Goal: Task Accomplishment & Management: Use online tool/utility

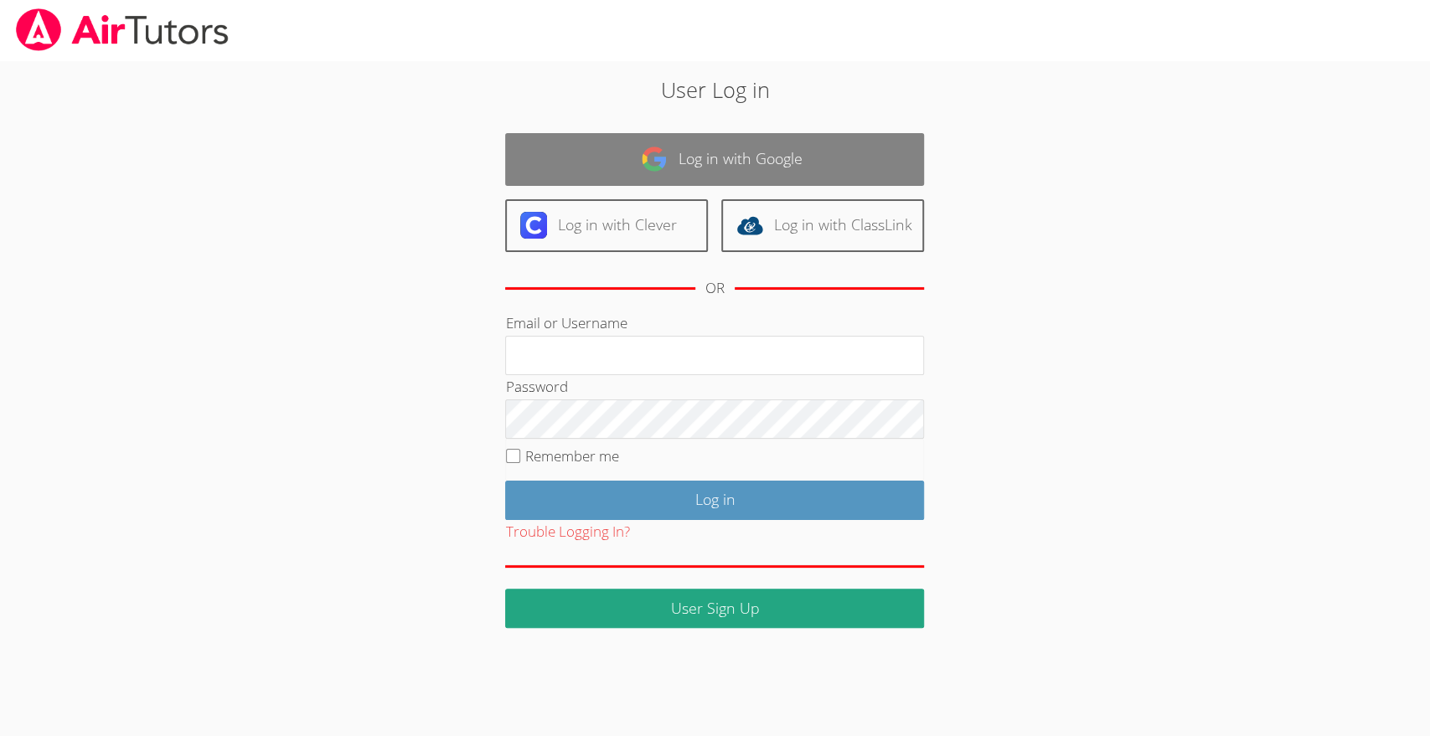
click at [710, 171] on link "Log in with Google" at bounding box center [714, 159] width 419 height 53
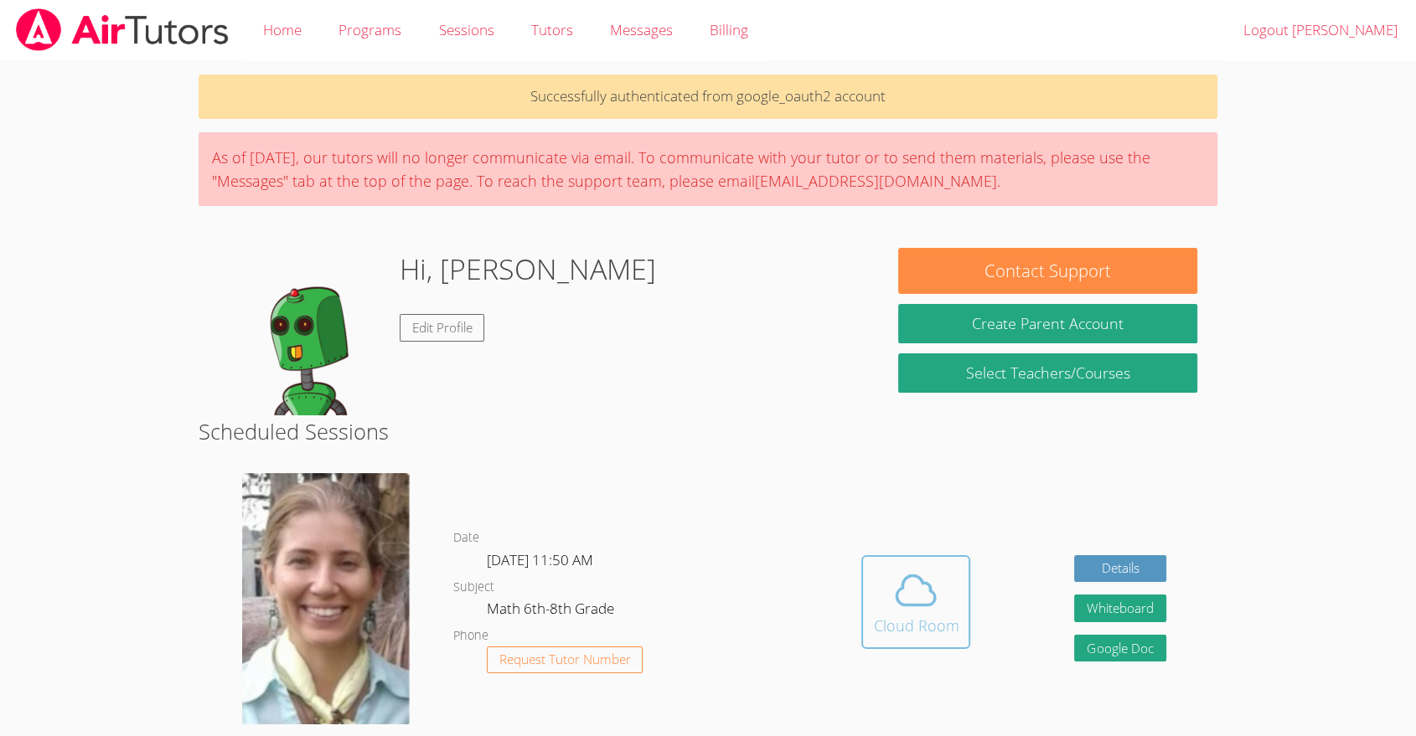
click at [885, 578] on span at bounding box center [915, 590] width 85 height 47
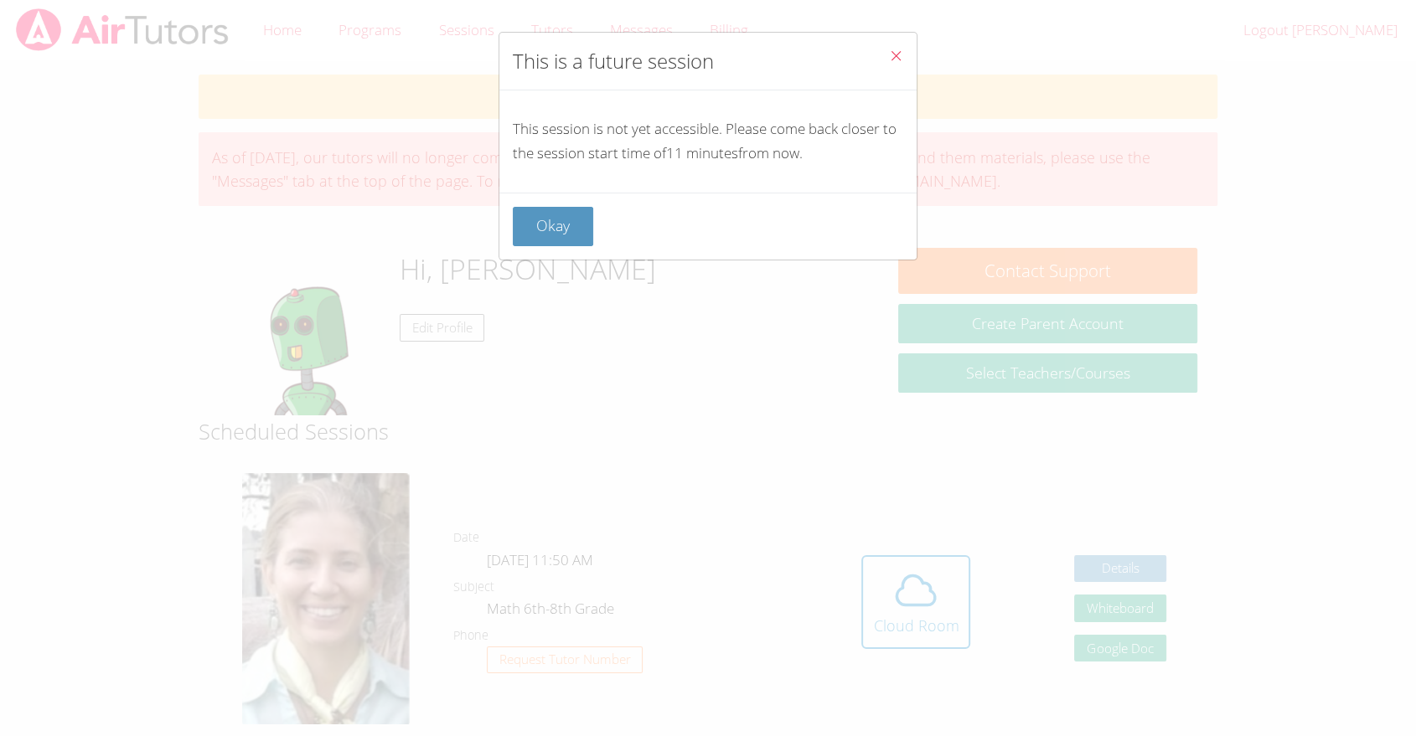
click at [895, 49] on button "Close" at bounding box center [895, 58] width 41 height 51
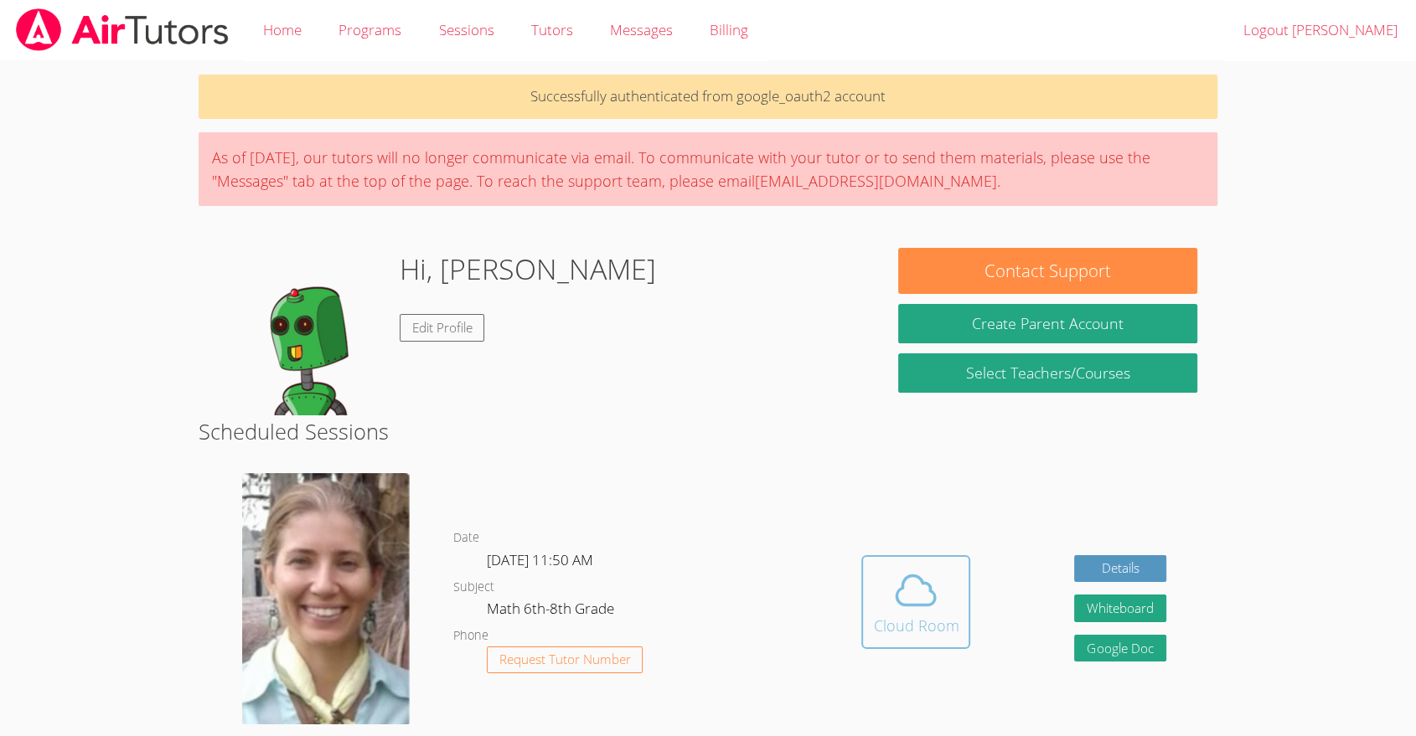
click at [946, 592] on span at bounding box center [915, 590] width 85 height 47
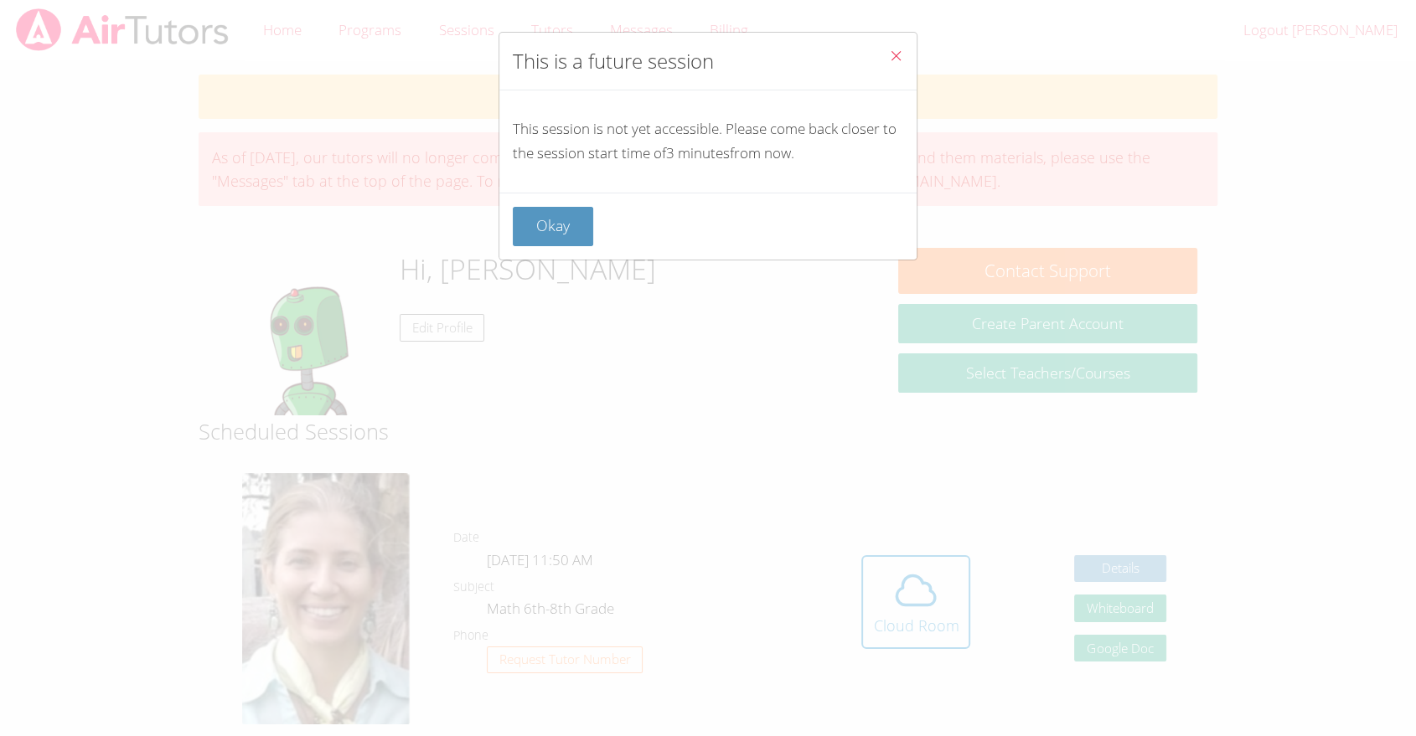
click at [889, 51] on icon "Close" at bounding box center [896, 56] width 14 height 14
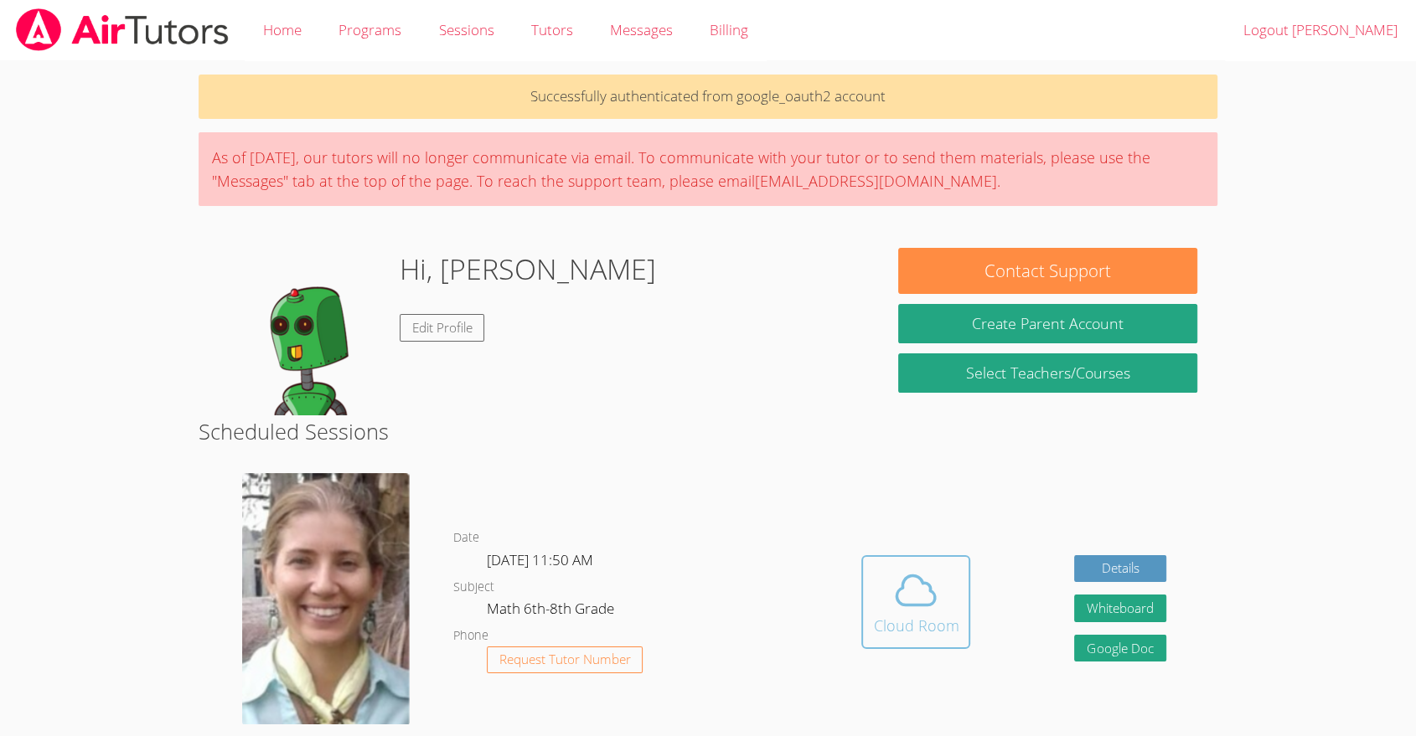
click at [946, 596] on span at bounding box center [915, 590] width 85 height 47
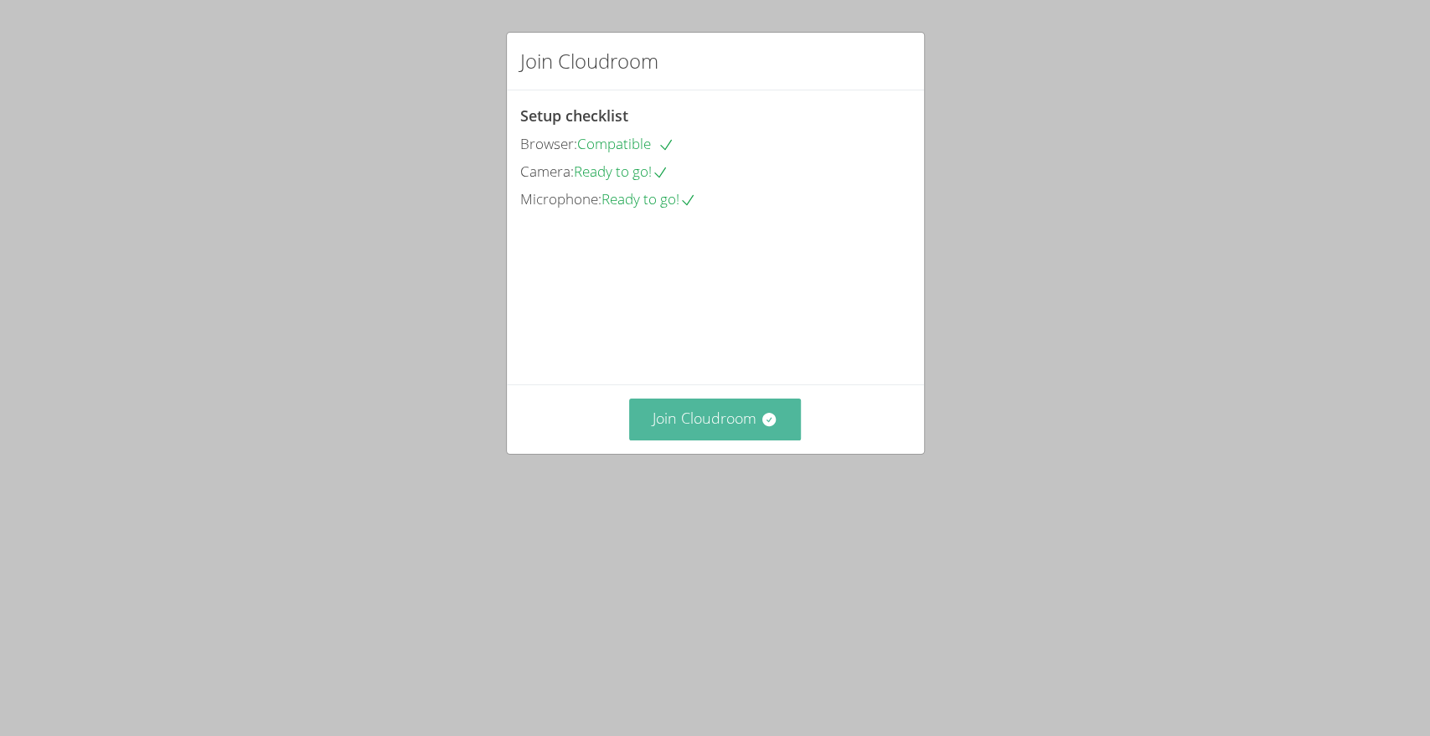
click at [719, 440] on button "Join Cloudroom" at bounding box center [715, 419] width 172 height 41
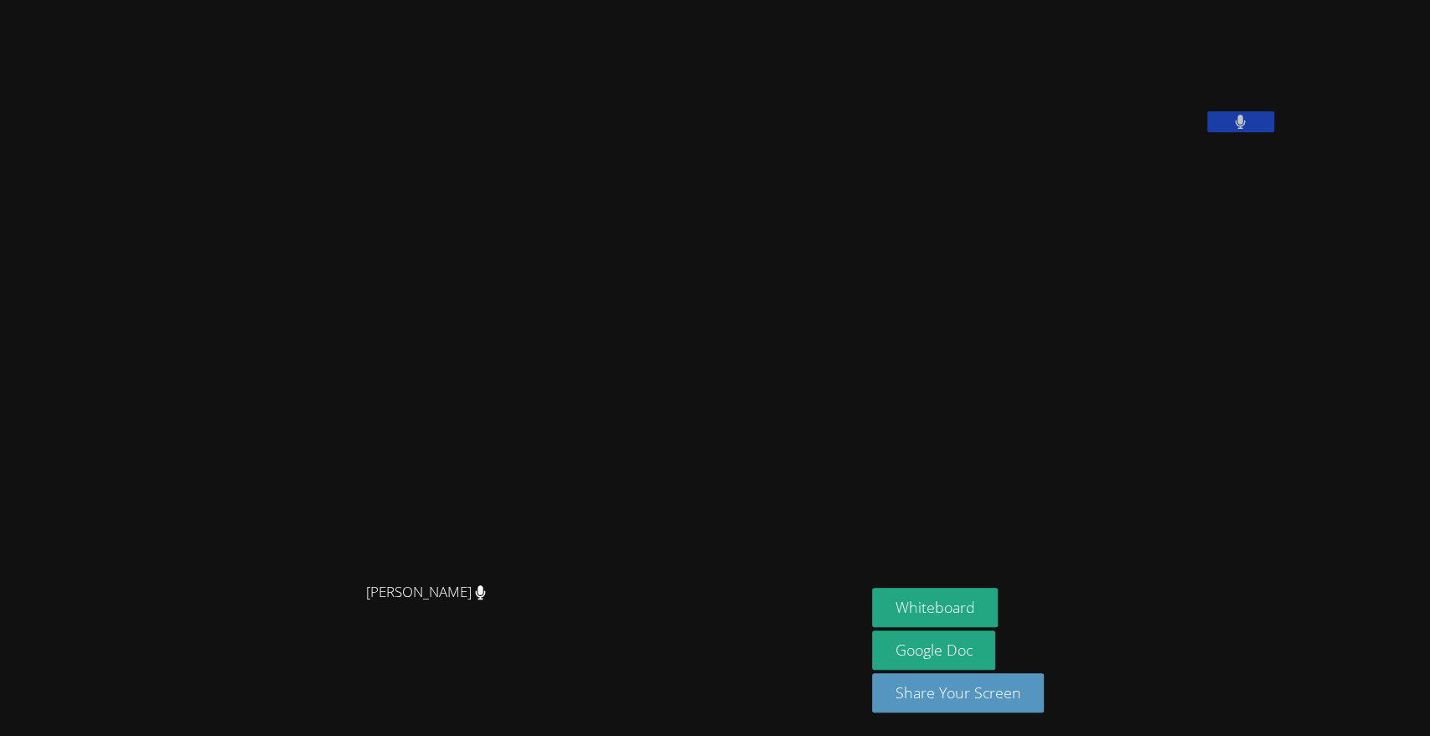
click at [998, 612] on button "Whiteboard" at bounding box center [935, 607] width 126 height 39
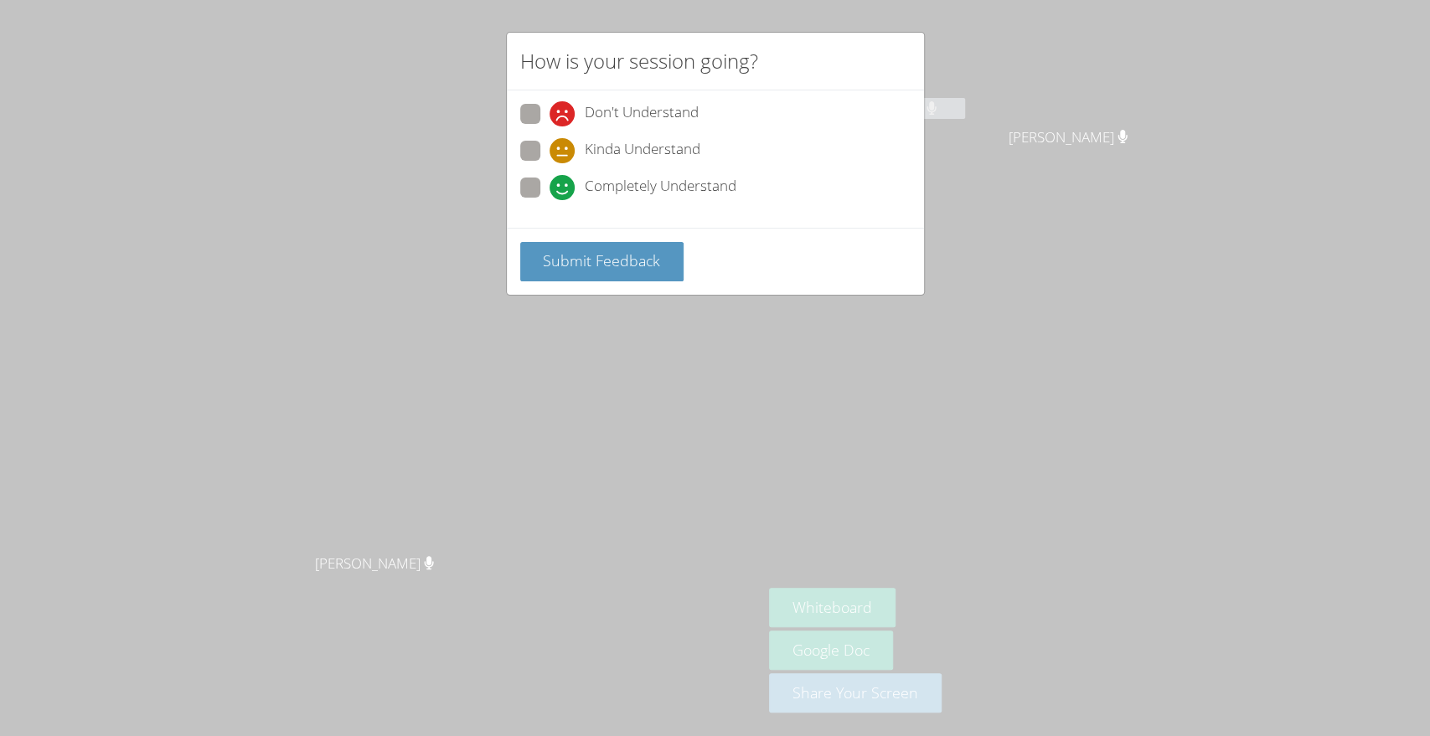
click at [540, 194] on label "Completely Understand" at bounding box center [628, 189] width 216 height 23
click at [549, 192] on input "Completely Understand" at bounding box center [556, 185] width 14 height 14
radio input "true"
click at [576, 275] on button "Submit Feedback" at bounding box center [602, 261] width 164 height 39
